Goal: Task Accomplishment & Management: Use online tool/utility

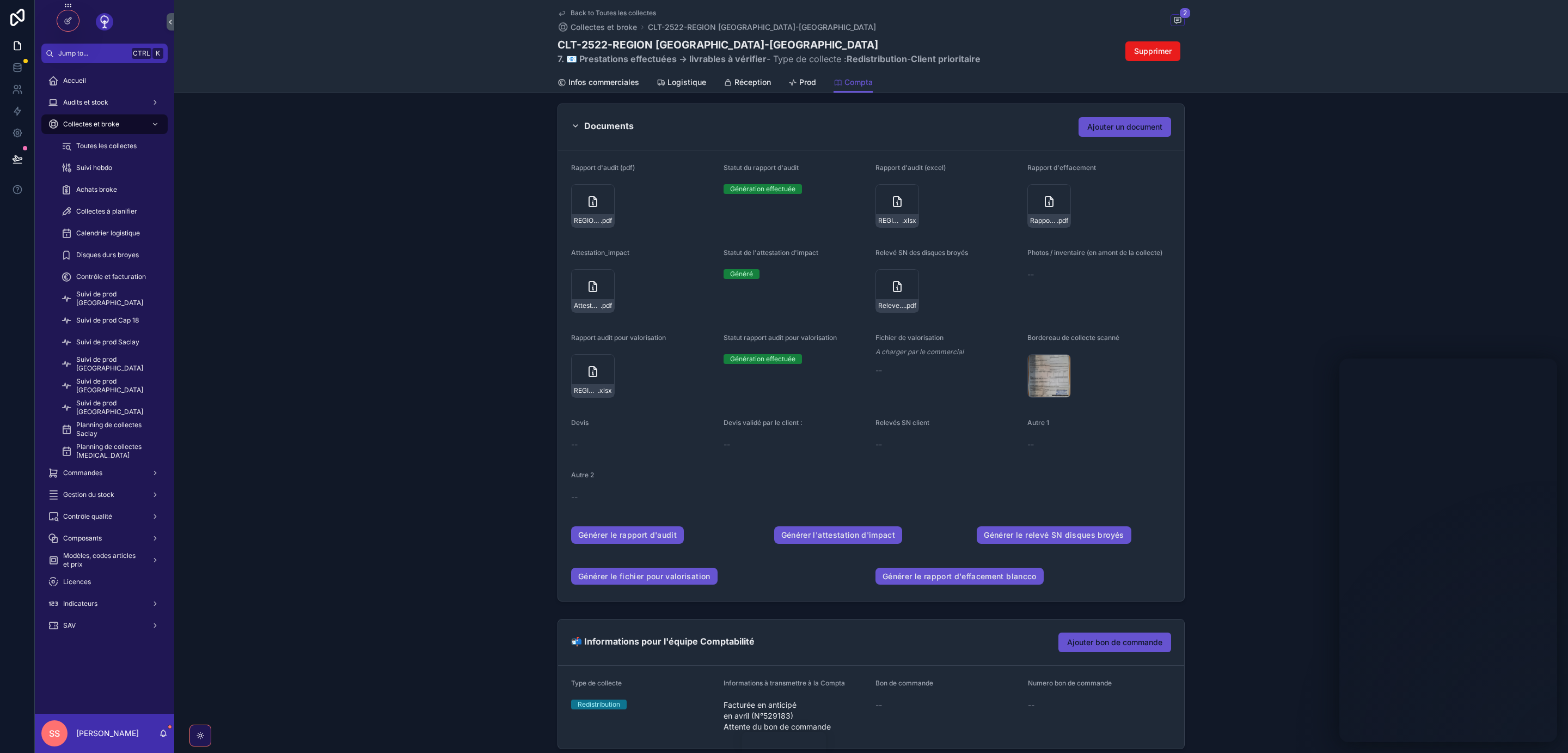
scroll to position [128, 0]
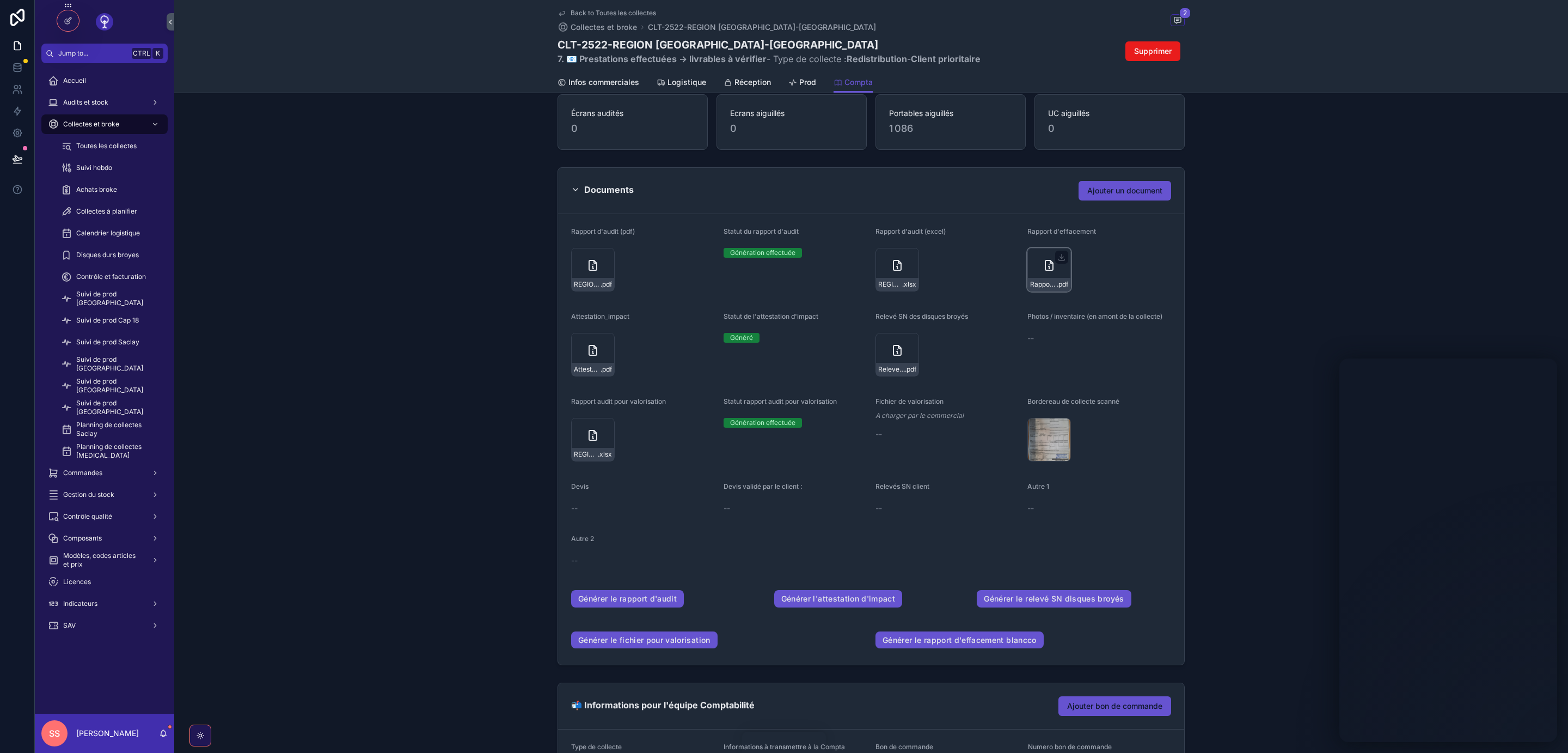
click at [1047, 269] on icon "scrollable content" at bounding box center [1048, 265] width 7 height 10
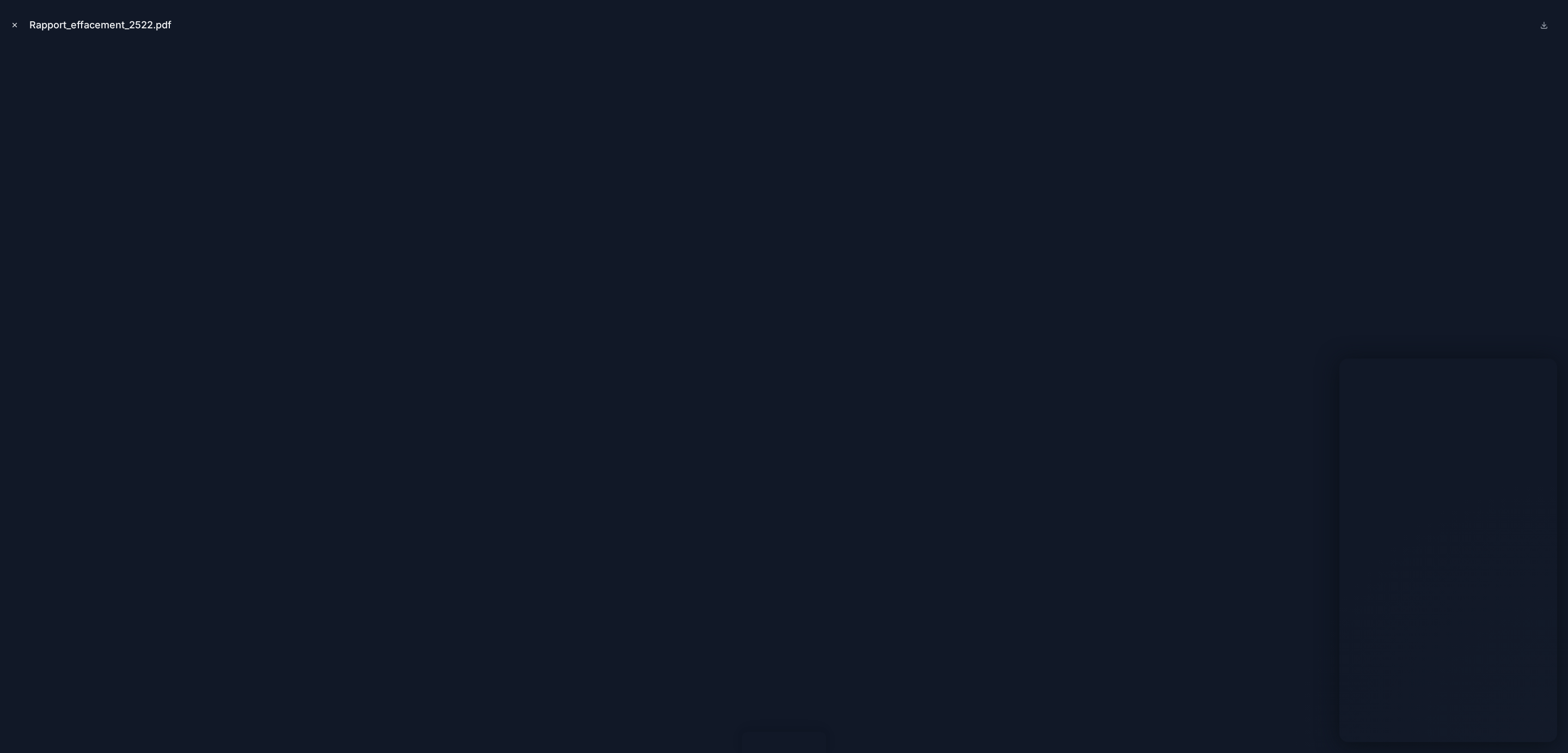
click at [16, 23] on icon "Close modal" at bounding box center [14, 24] width 7 height 7
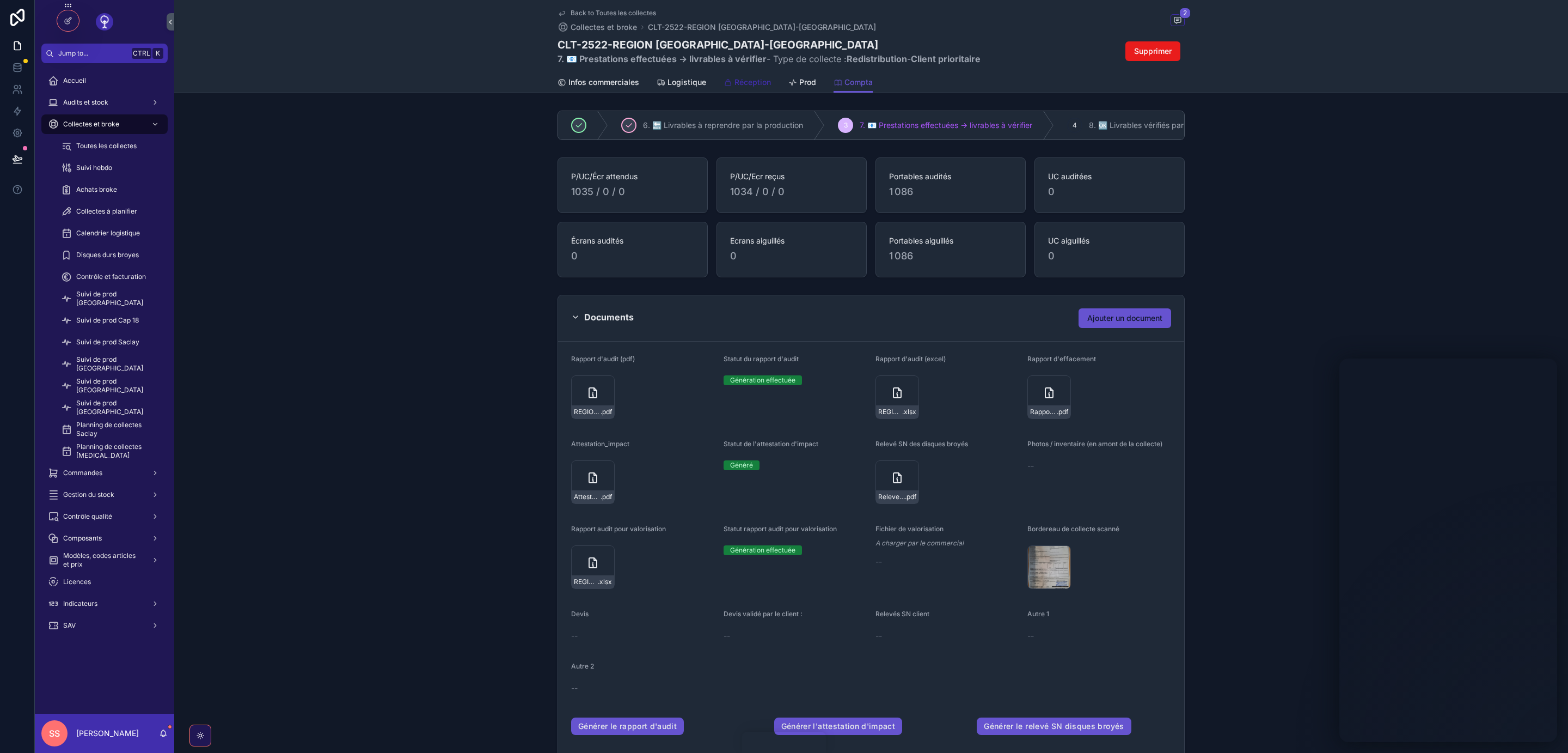
click at [742, 81] on span "Réception" at bounding box center [752, 83] width 36 height 11
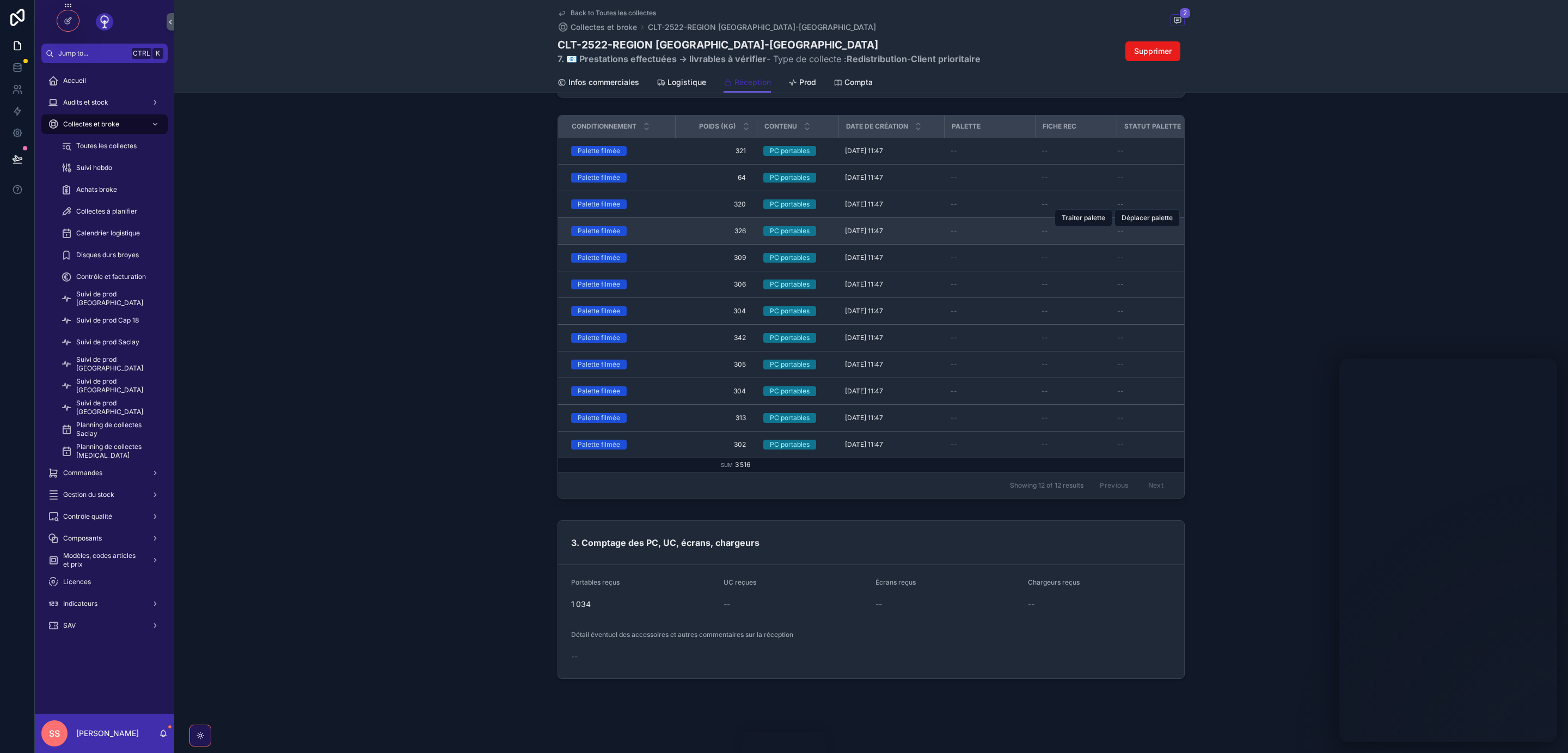
scroll to position [388, 0]
click at [808, 80] on span "Prod" at bounding box center [807, 83] width 17 height 11
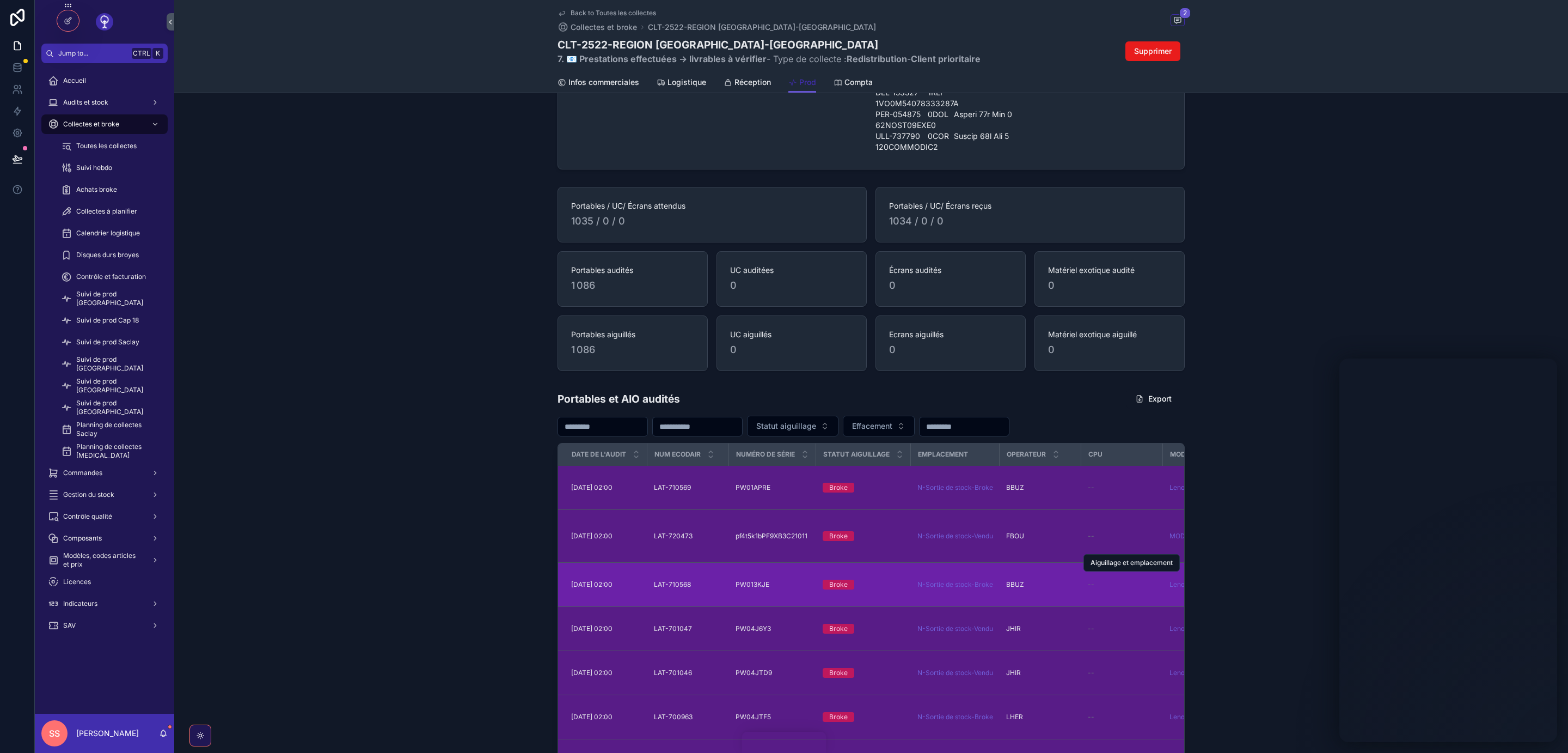
scroll to position [2676, 0]
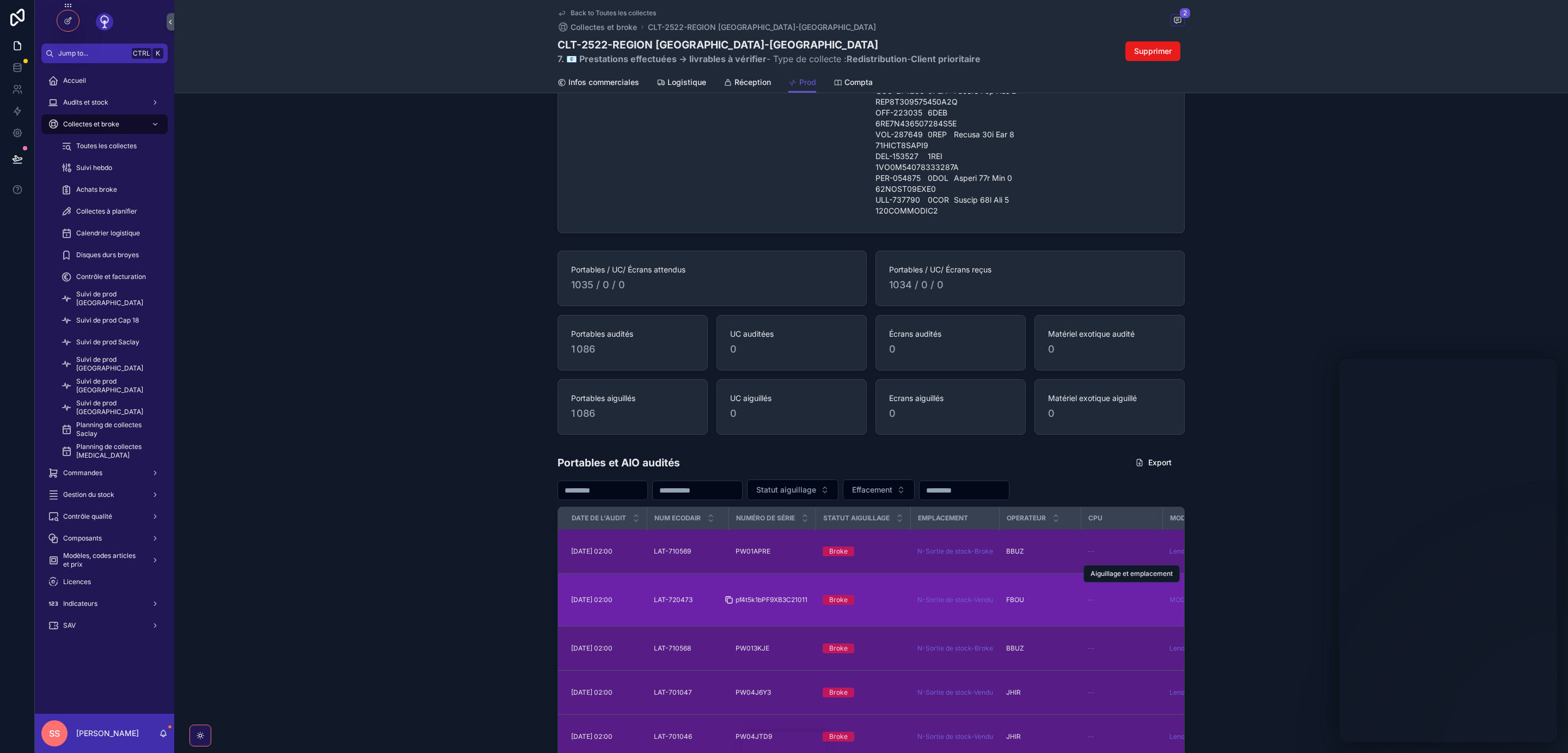
click at [729, 604] on icon "scrollable content" at bounding box center [729, 600] width 9 height 9
click at [731, 603] on icon "scrollable content" at bounding box center [729, 600] width 5 height 5
click at [598, 604] on span "01/04/2025 02:00" at bounding box center [592, 600] width 42 height 9
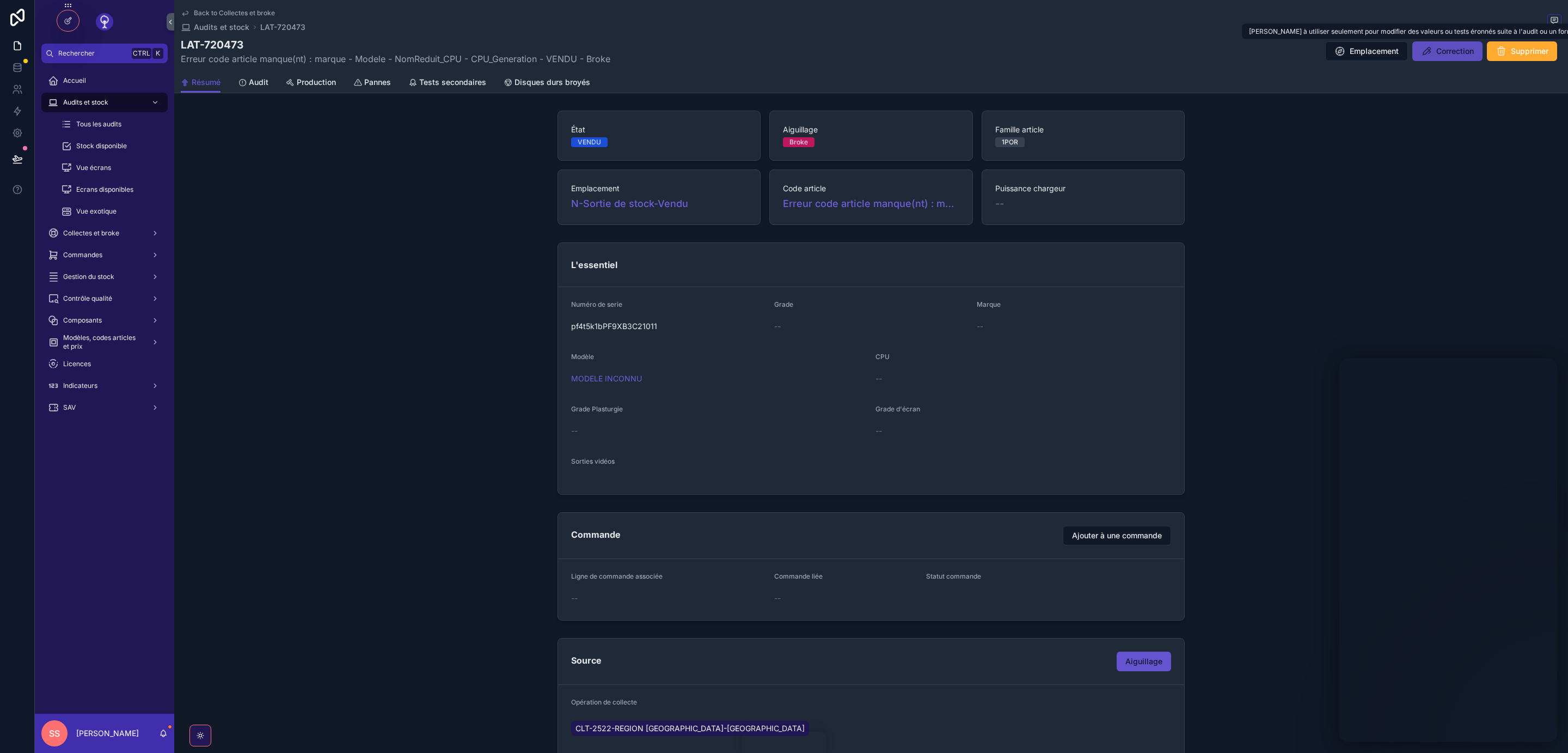
click at [1447, 56] on span "Correction" at bounding box center [1455, 51] width 38 height 11
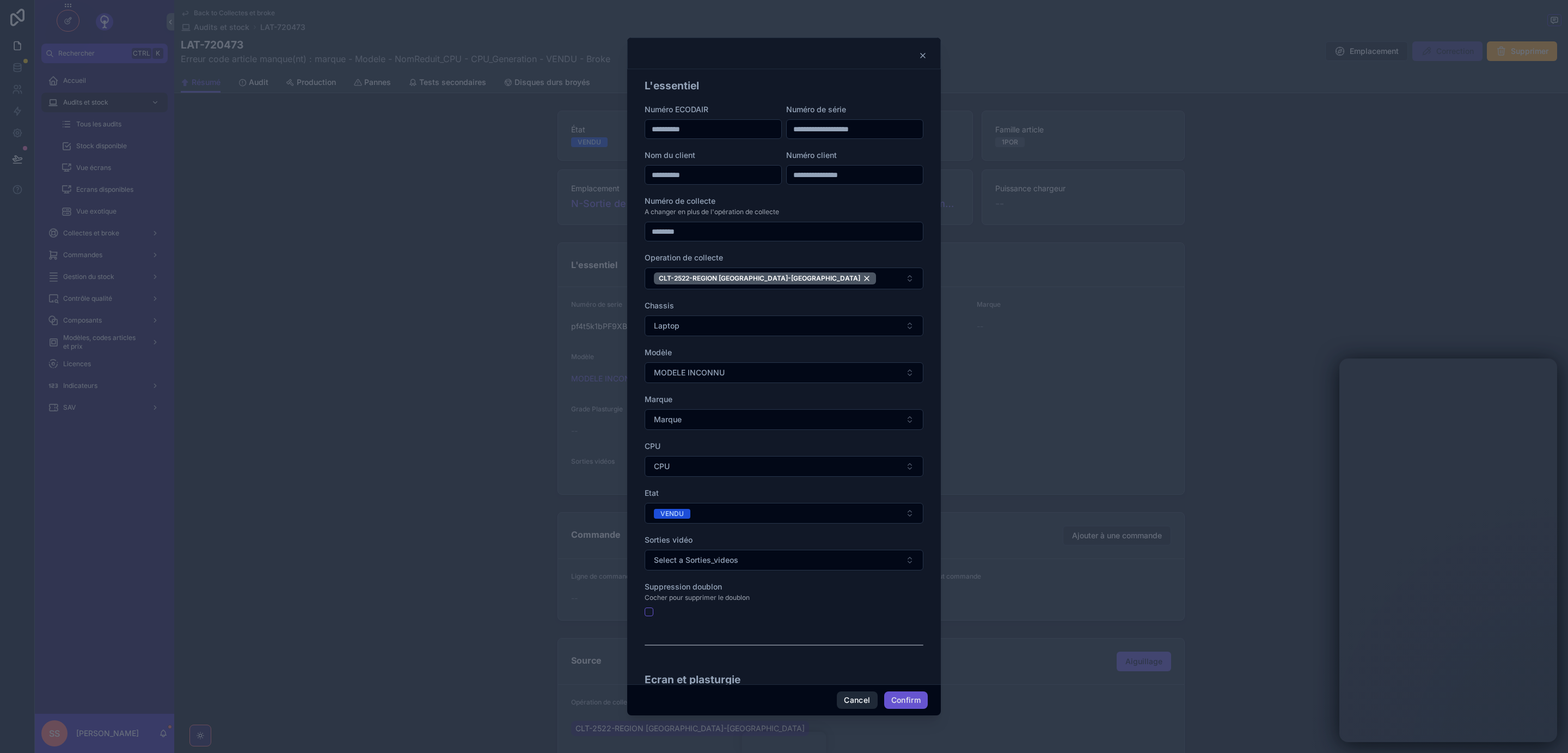
click at [849, 697] on button "Cancel" at bounding box center [857, 700] width 40 height 18
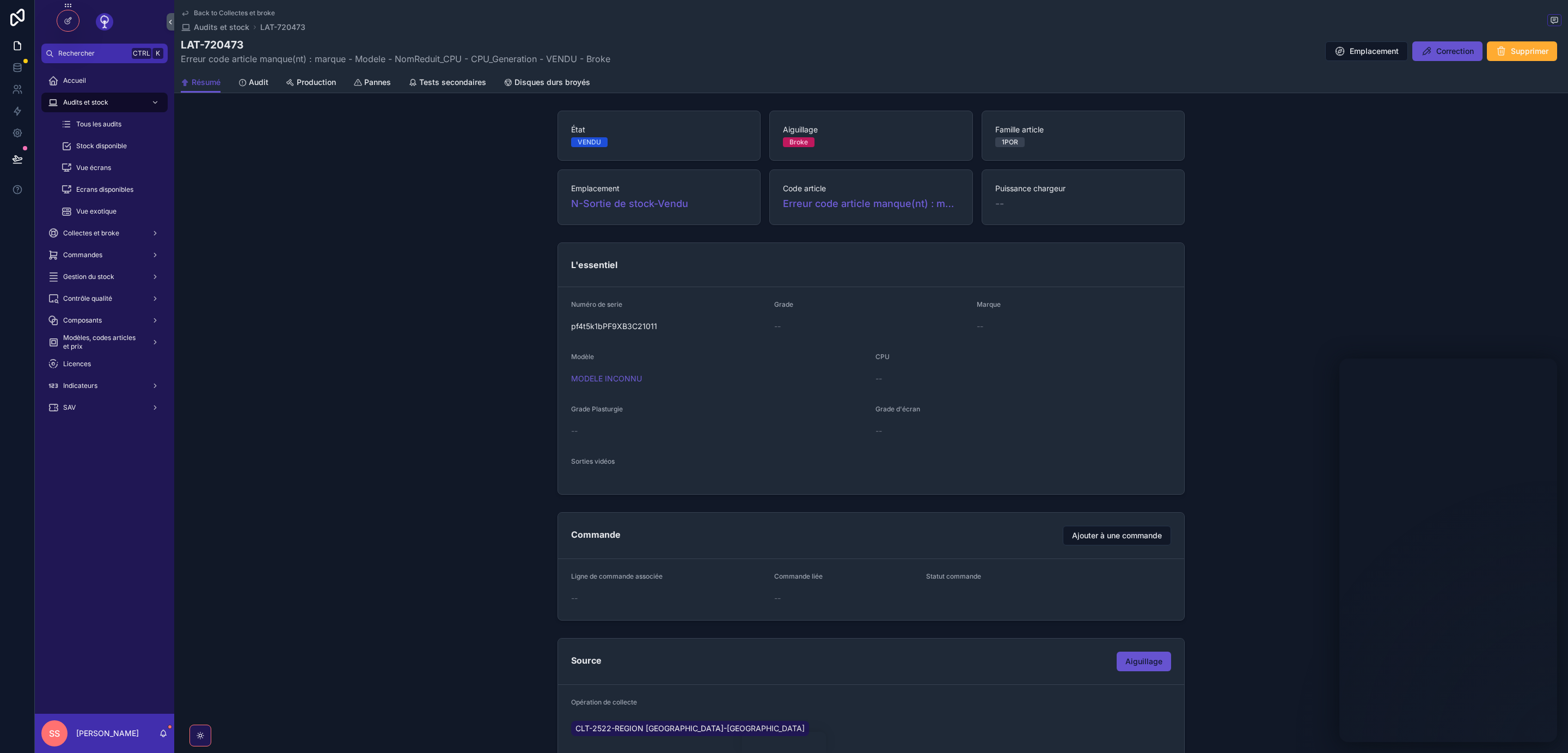
click at [790, 494] on form "Numéro de serie pf4t5k1bPF9XB3C21011 Grade -- Marque -- Modèle MODELE INCONNU C…" at bounding box center [871, 391] width 626 height 207
drag, startPoint x: 602, startPoint y: 331, endPoint x: 658, endPoint y: 328, distance: 56.1
copy div "pf4t5k1bPF9XB3C21011"
drag, startPoint x: 254, startPoint y: 45, endPoint x: 182, endPoint y: 48, distance: 72.1
click at [182, 48] on h1 "LAT-720473" at bounding box center [395, 44] width 430 height 15
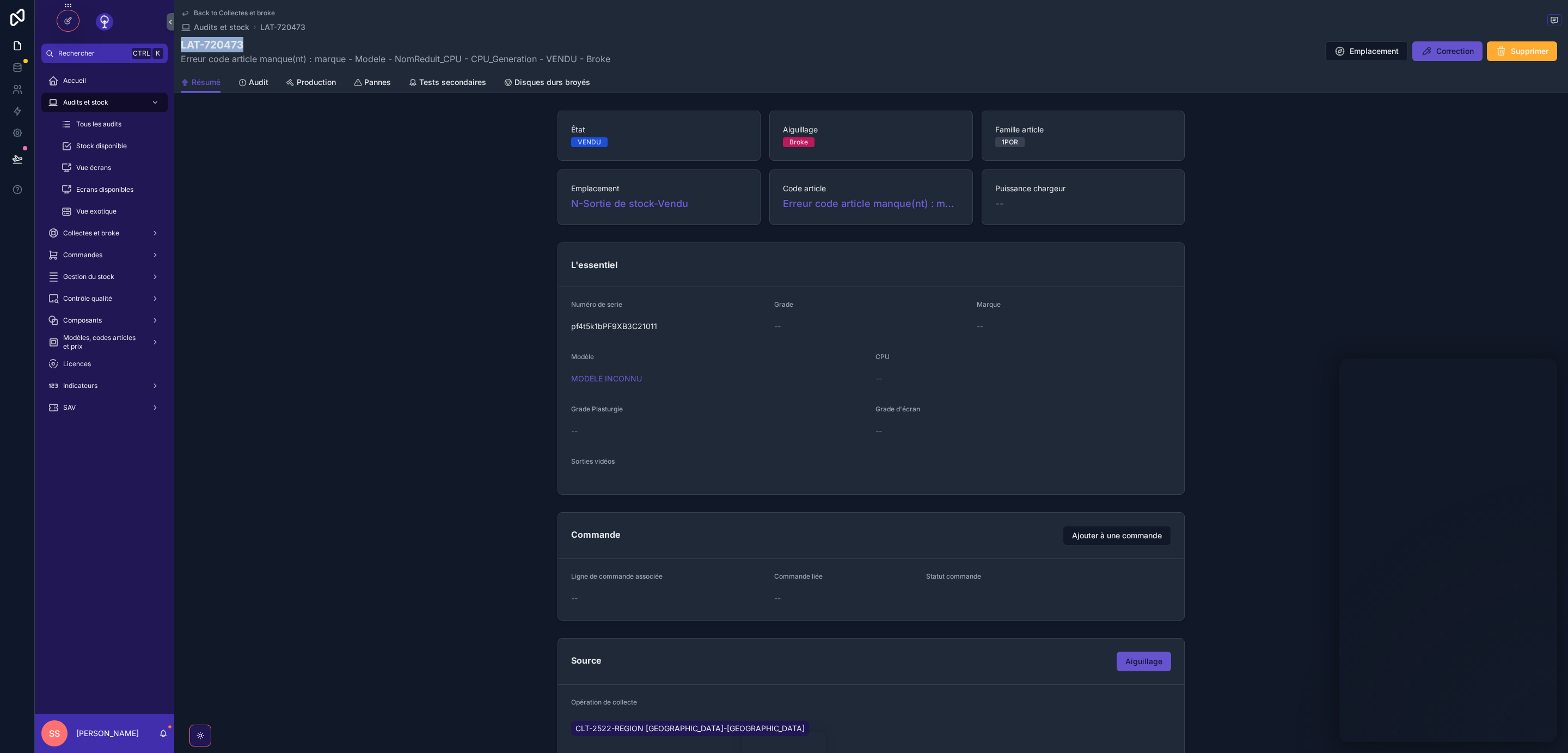
copy h1 "LAT-720473"
